Goal: Browse casually

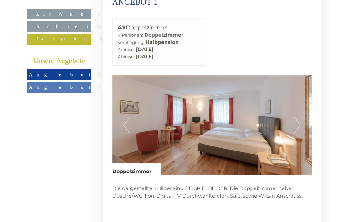
scroll to position [1006, 0]
click at [302, 119] on img at bounding box center [212, 125] width 200 height 100
click at [297, 120] on button "Next" at bounding box center [297, 125] width 7 height 16
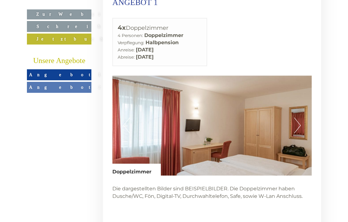
click at [301, 117] on img at bounding box center [212, 125] width 200 height 100
click at [296, 119] on button "Next" at bounding box center [297, 125] width 7 height 16
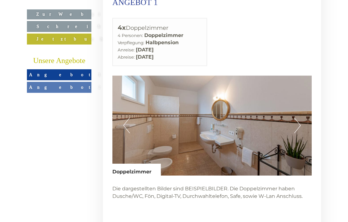
click at [299, 119] on button "Next" at bounding box center [297, 125] width 7 height 16
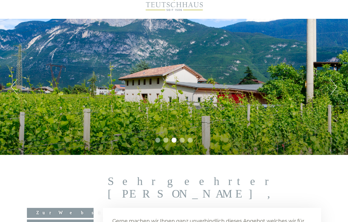
scroll to position [28, 0]
click at [336, 89] on button "Next" at bounding box center [334, 87] width 7 height 16
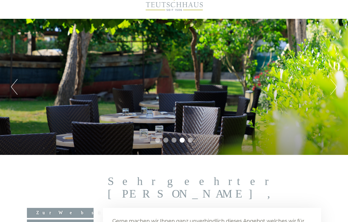
click at [336, 85] on button "Next" at bounding box center [334, 87] width 7 height 16
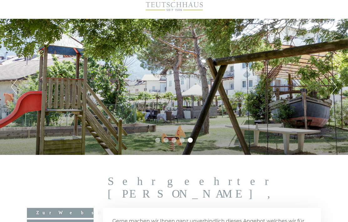
click at [335, 86] on button "Next" at bounding box center [334, 87] width 7 height 16
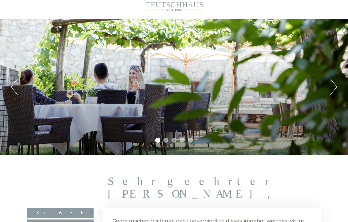
click at [334, 89] on button "Next" at bounding box center [334, 87] width 7 height 16
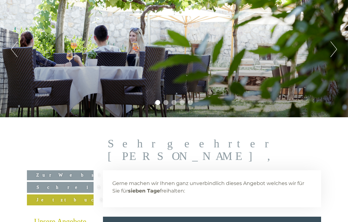
scroll to position [66, 0]
click at [337, 47] on button "Next" at bounding box center [334, 49] width 7 height 16
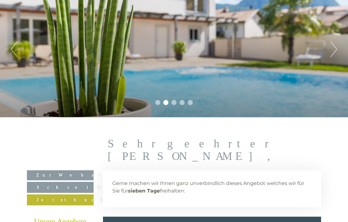
click at [336, 42] on button "Next" at bounding box center [334, 49] width 7 height 16
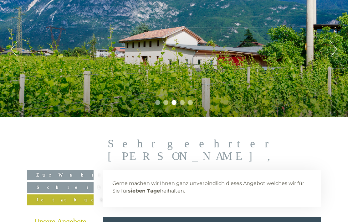
click at [336, 43] on button "Next" at bounding box center [334, 49] width 7 height 16
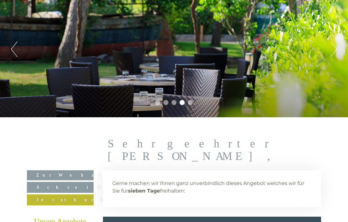
click at [336, 46] on button "Next" at bounding box center [334, 49] width 7 height 16
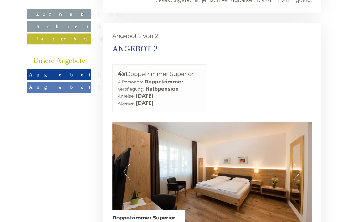
scroll to position [1325, 0]
